Goal: Manage account settings

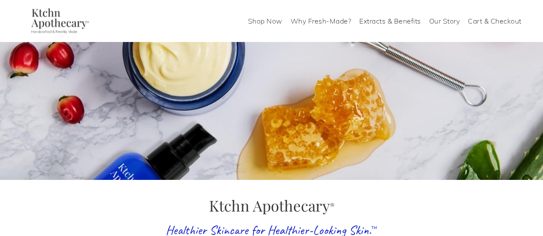
click at [499, 22] on link "Cart & Checkout" at bounding box center [495, 21] width 54 height 14
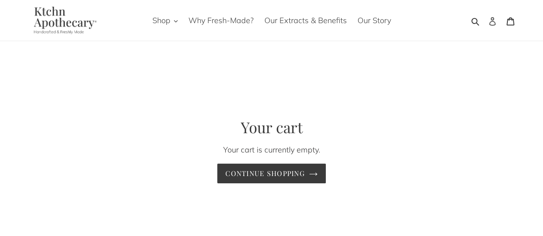
click at [493, 22] on icon at bounding box center [492, 21] width 9 height 9
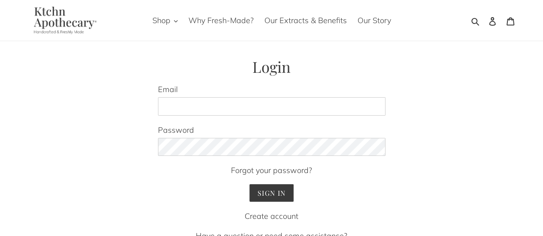
click at [236, 94] on label "Email" at bounding box center [271, 90] width 227 height 12
click at [236, 97] on input "Email" at bounding box center [271, 106] width 227 height 19
click at [234, 102] on input "Email" at bounding box center [271, 106] width 227 height 19
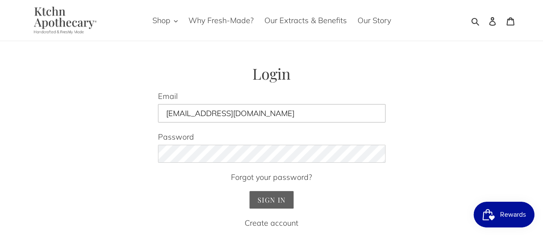
type input "snsjel@gmail.com"
click at [270, 200] on input "Sign In" at bounding box center [271, 200] width 44 height 18
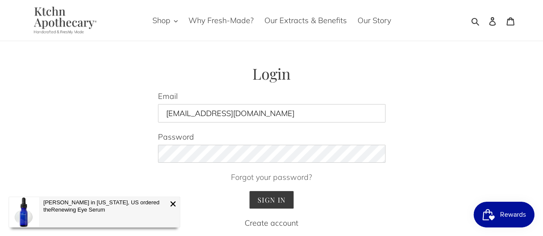
click at [288, 177] on link "Forgot your password?" at bounding box center [271, 178] width 81 height 10
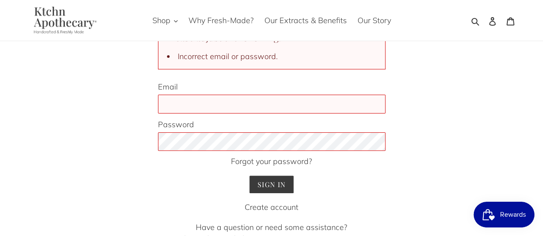
scroll to position [86, 0]
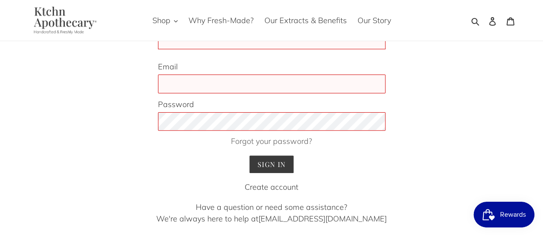
click at [261, 144] on link "Forgot your password?" at bounding box center [271, 141] width 81 height 10
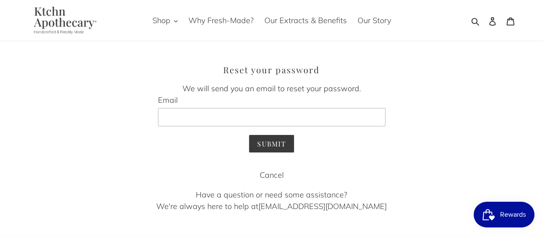
click at [263, 110] on input "Email" at bounding box center [271, 117] width 227 height 19
paste input "snsjel@gmail.com"
type input "snsjel@gmail.com"
click at [249, 135] on input "Submit" at bounding box center [271, 144] width 45 height 18
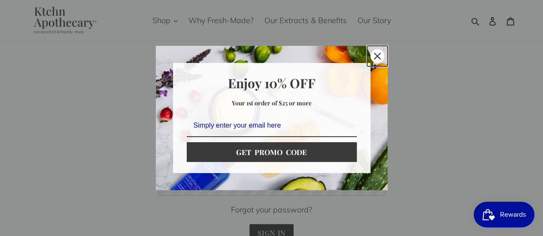
click at [378, 58] on icon "close icon" at bounding box center [377, 56] width 7 height 7
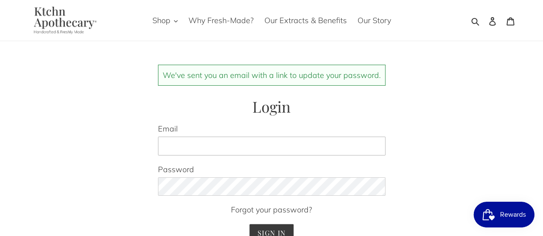
click at [216, 145] on input "Email" at bounding box center [271, 146] width 227 height 19
type input "[EMAIL_ADDRESS][DOMAIN_NAME]"
click at [249, 224] on input "Sign In" at bounding box center [271, 233] width 44 height 18
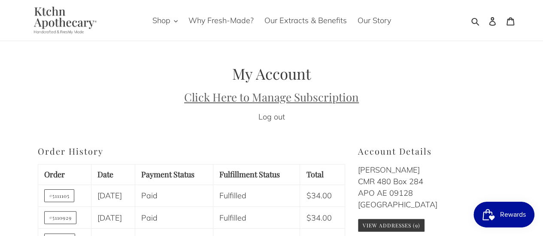
click at [251, 95] on u "Click Here to Manage Subscription" at bounding box center [271, 97] width 175 height 15
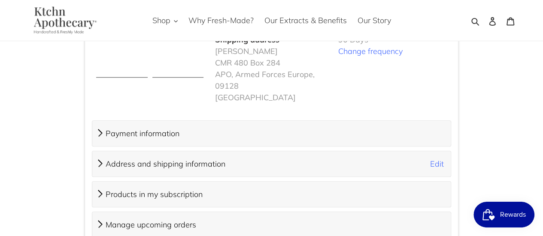
scroll to position [300, 0]
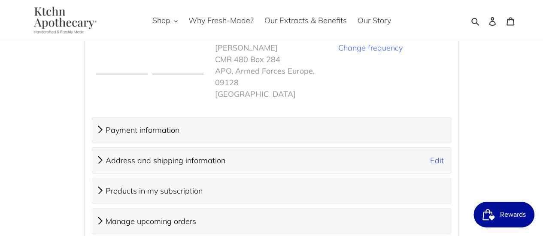
click at [101, 186] on span at bounding box center [101, 191] width 0 height 10
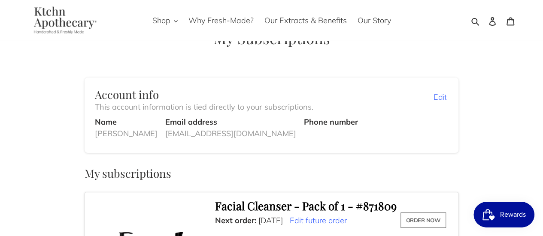
scroll to position [0, 0]
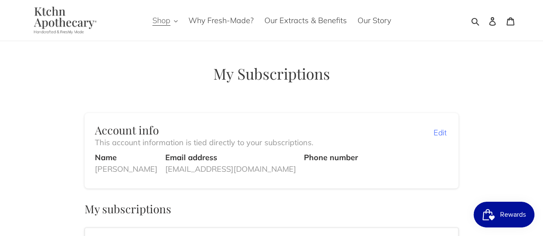
click at [177, 22] on icon "button" at bounding box center [176, 21] width 4 height 4
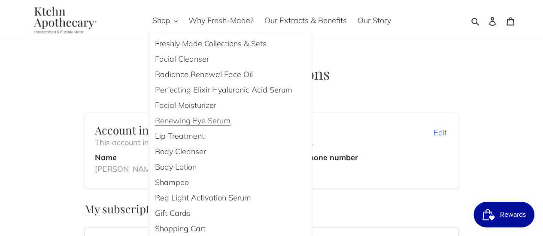
click at [189, 119] on span "Renewing Eye Serum" at bounding box center [193, 121] width 76 height 10
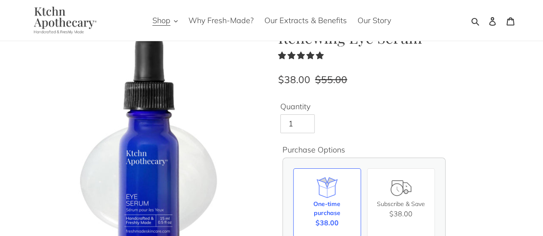
scroll to position [43, 0]
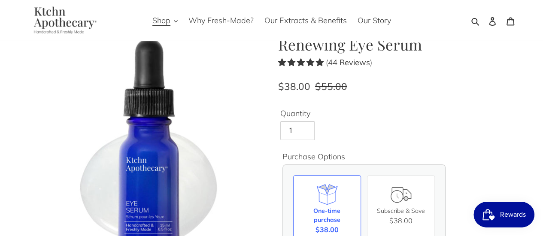
scroll to position [43, 0]
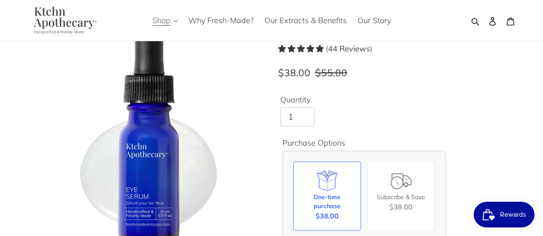
click at [172, 21] on button "Shop" at bounding box center [165, 20] width 34 height 14
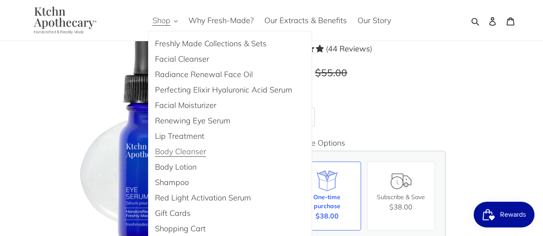
scroll to position [86, 0]
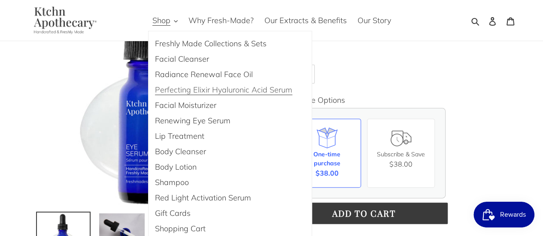
click at [216, 92] on span "Perfecting Elixir Hyaluronic Acid Serum" at bounding box center [223, 90] width 137 height 10
click at [472, 85] on div "Renewing Eye Serum ( 44 Reviews ) Regular price $38.00 Sale price $38.00 Regula…" at bounding box center [391, 193] width 227 height 428
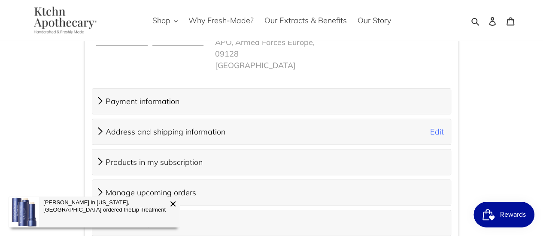
scroll to position [330, 0]
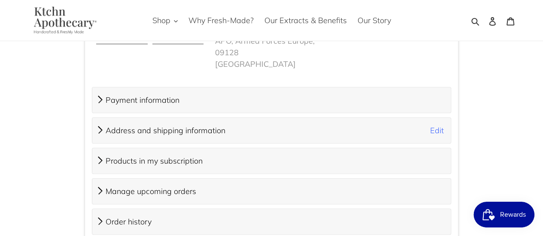
click at [101, 95] on span at bounding box center [101, 100] width 0 height 10
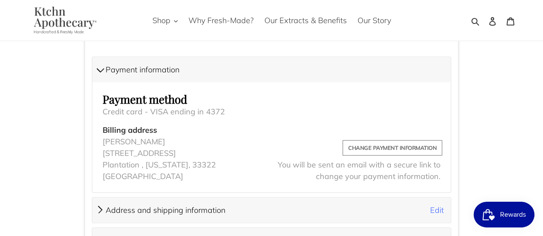
scroll to position [373, 0]
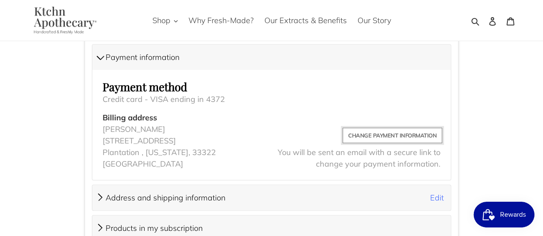
click at [397, 130] on span "Change payment information" at bounding box center [392, 135] width 88 height 10
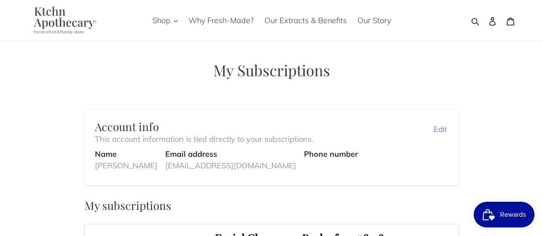
scroll to position [0, 0]
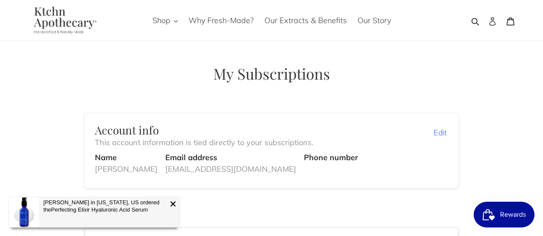
click at [491, 24] on icon at bounding box center [492, 21] width 6 height 9
